Goal: Transaction & Acquisition: Purchase product/service

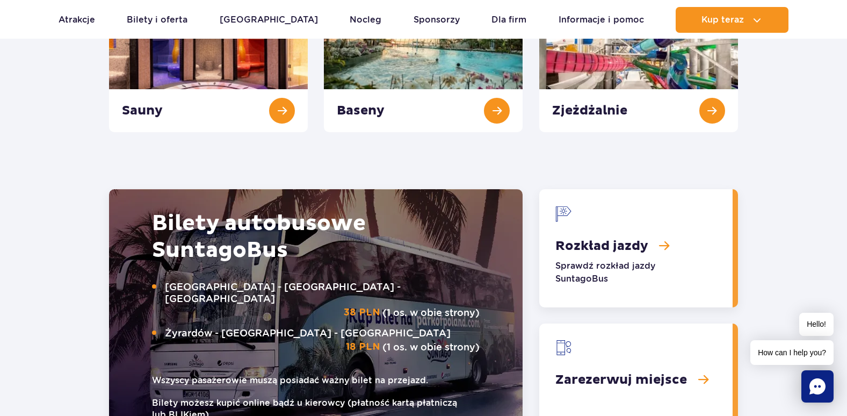
scroll to position [1289, 0]
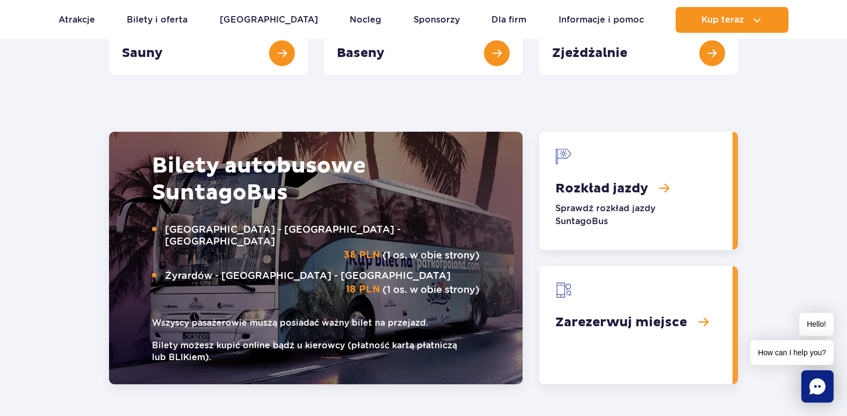
click at [665, 187] on link "Rozkład jazdy" at bounding box center [635, 191] width 193 height 118
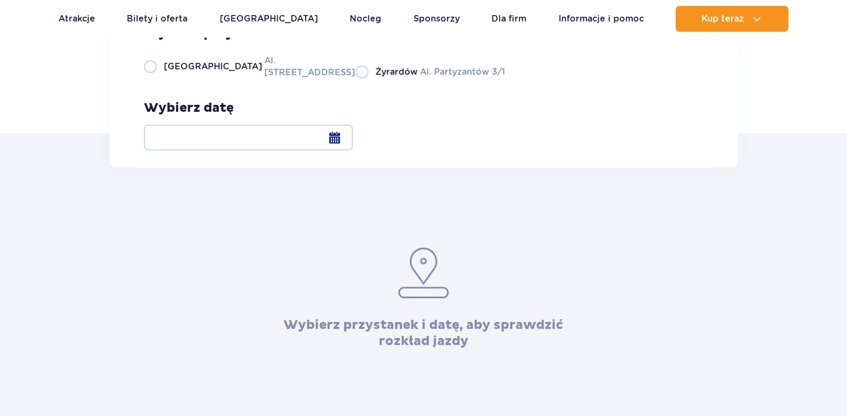
scroll to position [161, 0]
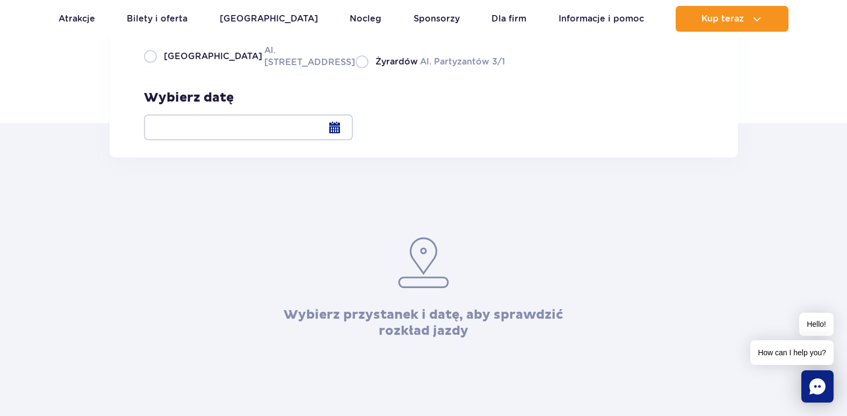
click at [149, 68] on label "Warszawa Al. [STREET_ADDRESS]" at bounding box center [243, 56] width 199 height 24
click at [149, 68] on input "Warszawa Al. [STREET_ADDRESS]" at bounding box center [150, 67] width 12 height 2
radio input "true"
click at [353, 127] on div at bounding box center [248, 127] width 209 height 26
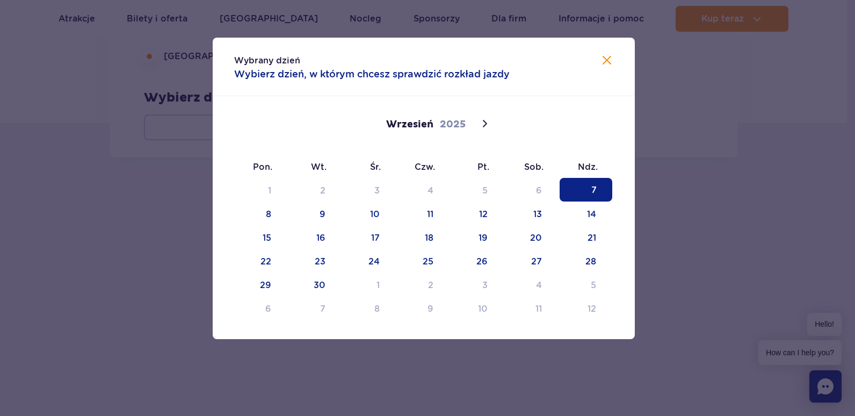
click at [590, 189] on span "7" at bounding box center [586, 190] width 53 height 24
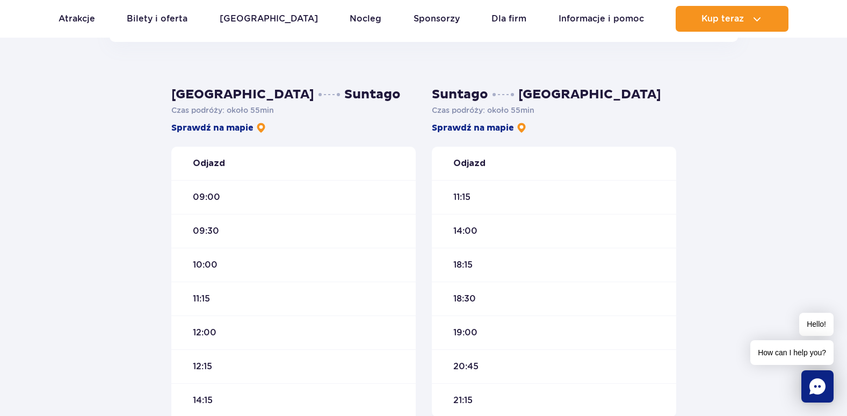
scroll to position [269, 0]
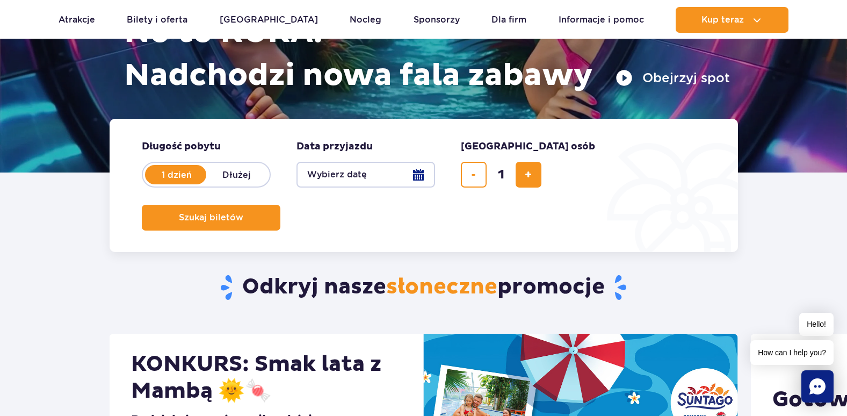
scroll to position [161, 0]
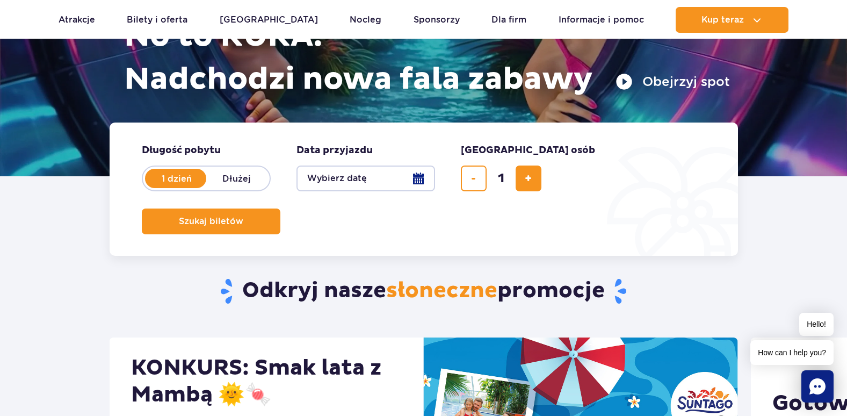
click at [417, 181] on button "Wybierz datę" at bounding box center [366, 178] width 139 height 26
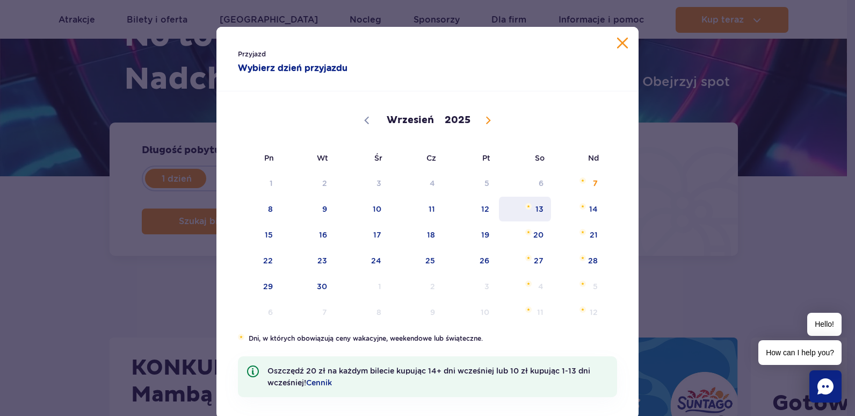
click at [532, 207] on span "13" at bounding box center [525, 209] width 54 height 25
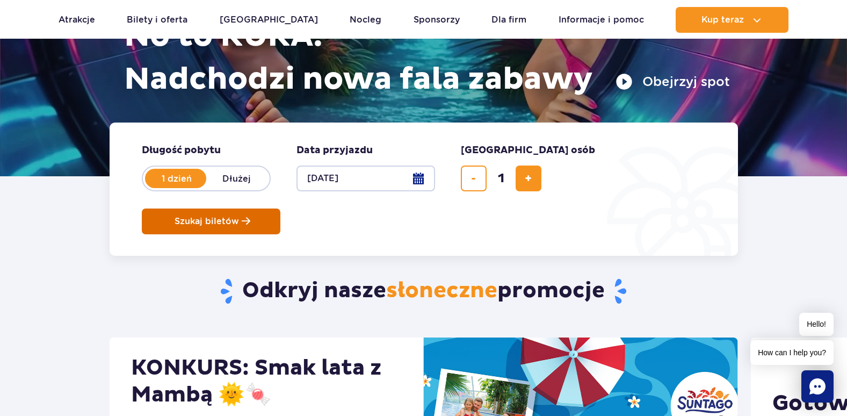
click at [239, 216] on span "Szukaj biletów" at bounding box center [207, 221] width 64 height 10
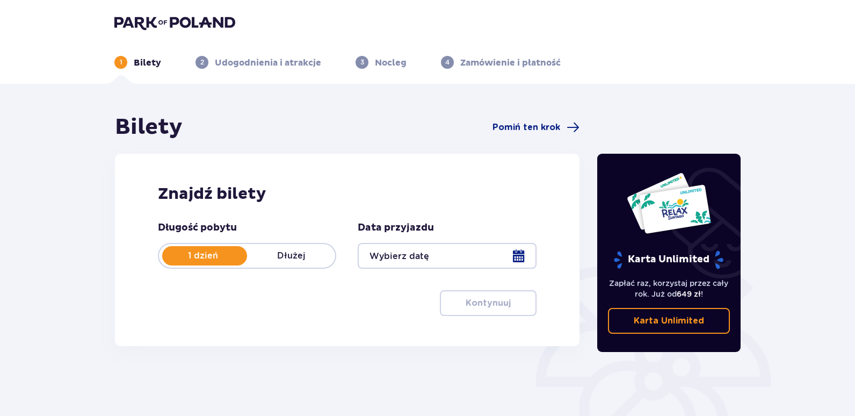
type input "[DATE]"
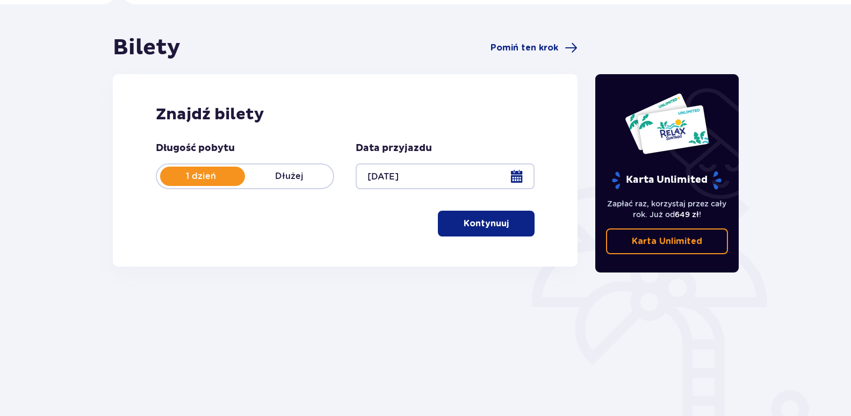
scroll to position [107, 0]
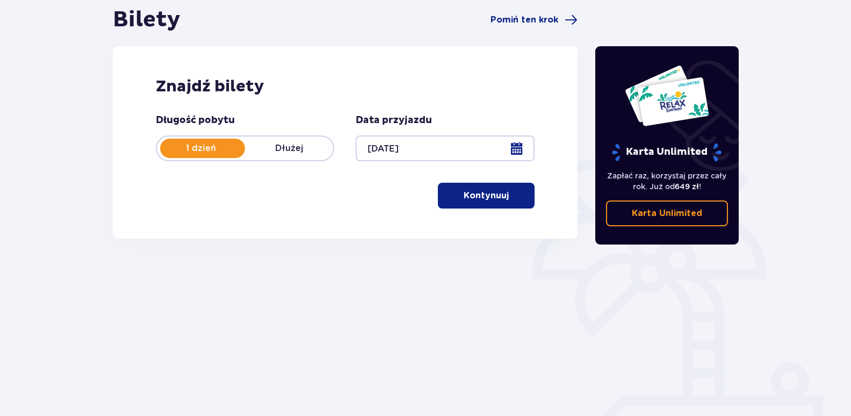
click at [500, 197] on button "Kontynuuj" at bounding box center [486, 196] width 97 height 26
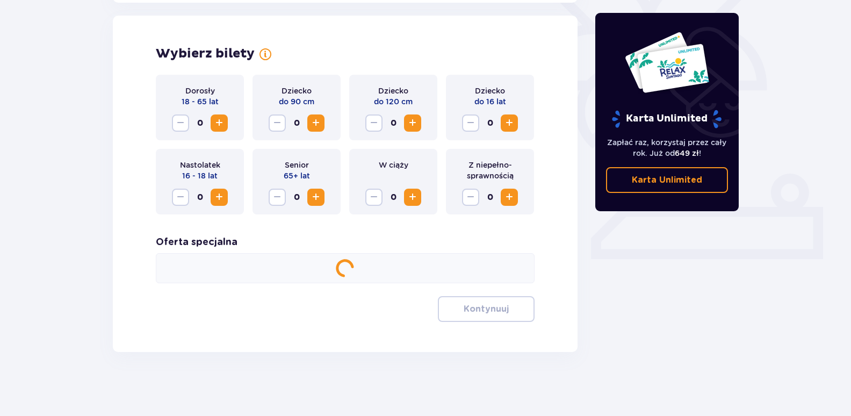
scroll to position [297, 0]
